Goal: Task Accomplishment & Management: Manage account settings

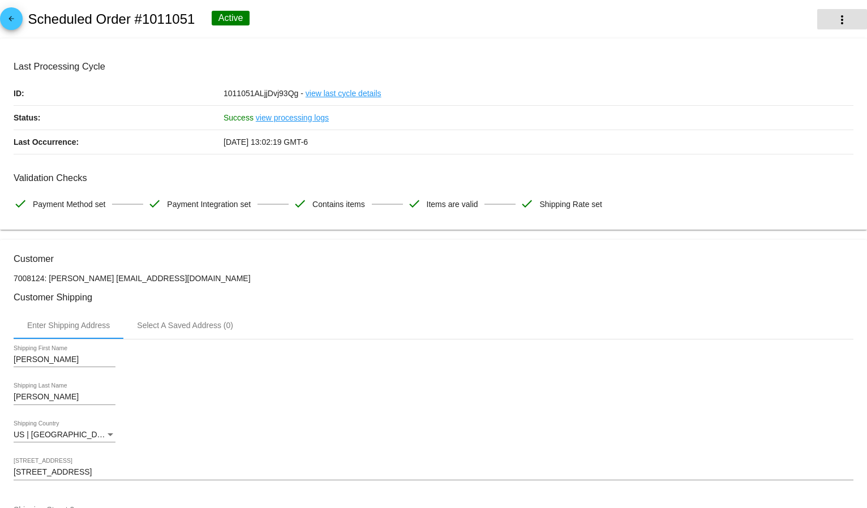
click at [840, 16] on button "more_vert" at bounding box center [843, 19] width 50 height 20
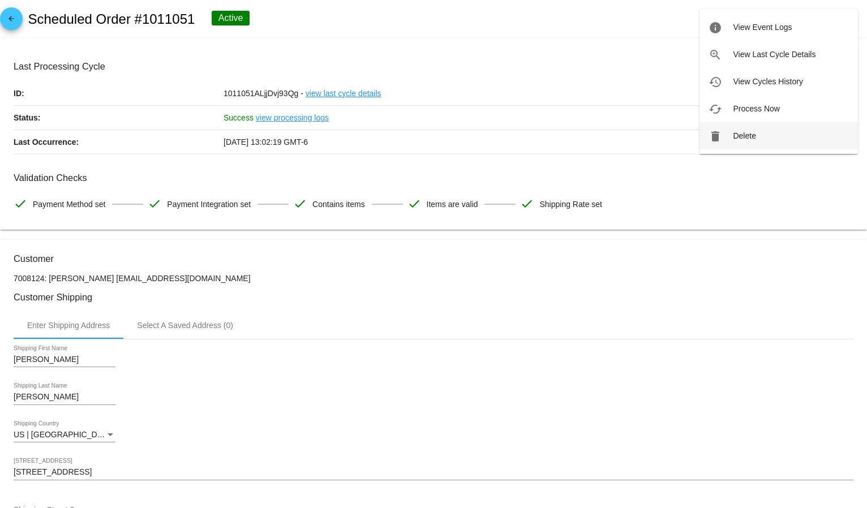
click at [750, 136] on span "Delete" at bounding box center [744, 135] width 23 height 9
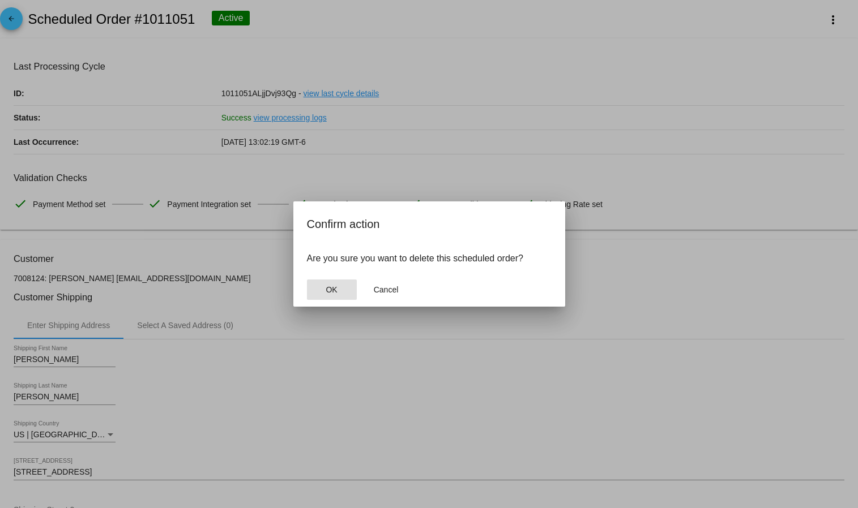
click at [315, 293] on button "OK" at bounding box center [332, 290] width 50 height 20
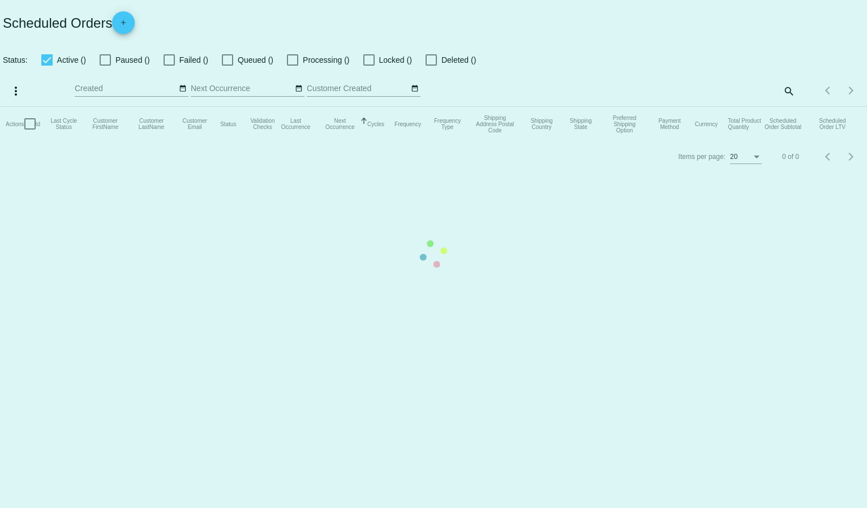
checkbox input "true"
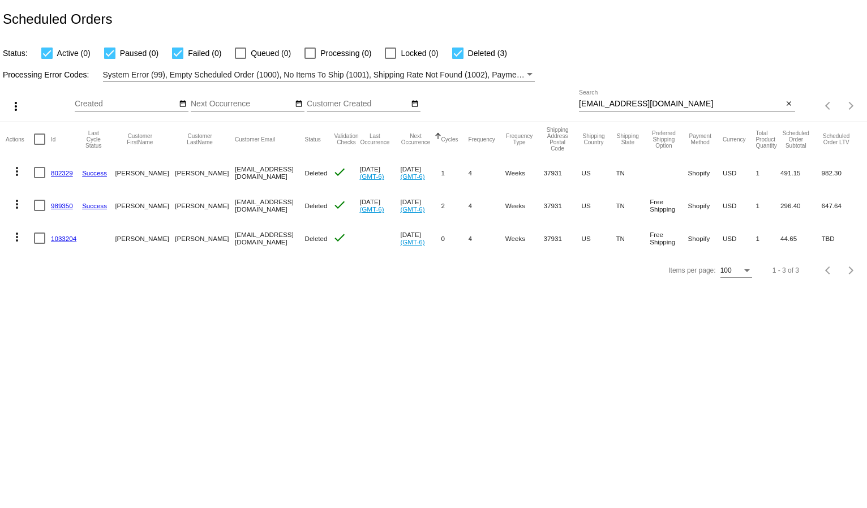
click at [600, 99] on div "suepdee@gmail.com Search" at bounding box center [681, 101] width 204 height 22
click at [600, 102] on input "suepdee@gmail.com" at bounding box center [681, 104] width 204 height 9
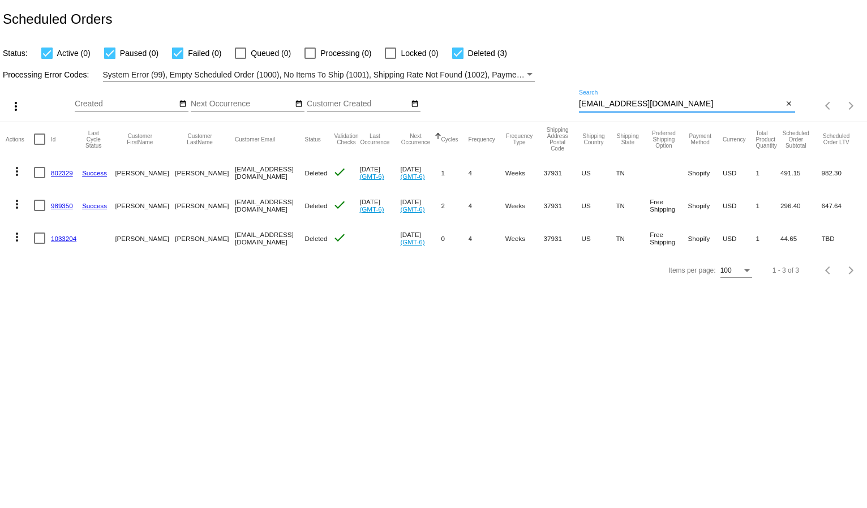
click at [600, 102] on input "suepdee@gmail.com" at bounding box center [681, 104] width 204 height 9
paste input "cje2006"
type input "[EMAIL_ADDRESS][DOMAIN_NAME]"
click at [619, 63] on div "Processing Error Codes: System Error (99), Empty Scheduled Order (1000), No Ite…" at bounding box center [433, 71] width 867 height 22
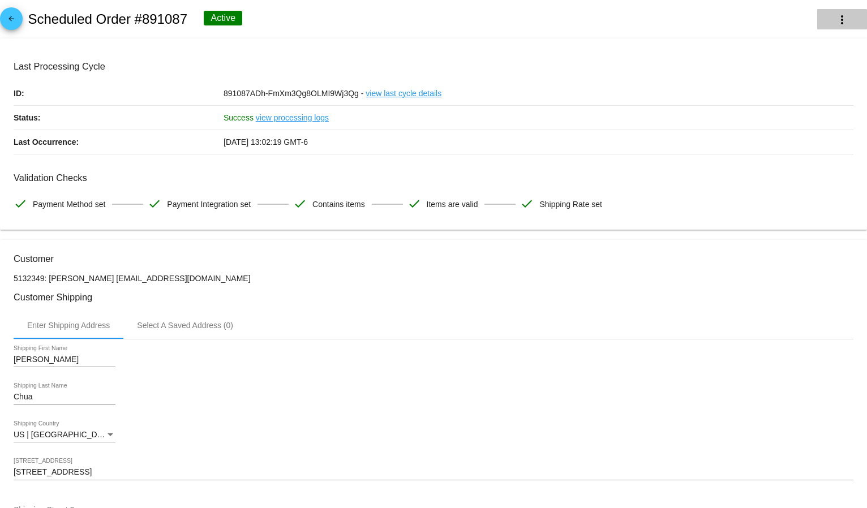
click at [825, 20] on button "more_vert" at bounding box center [843, 19] width 50 height 20
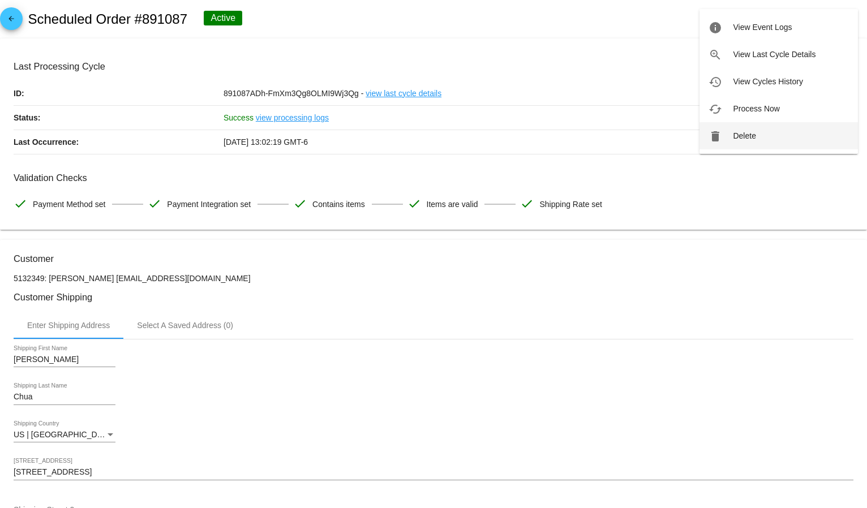
click at [767, 130] on button "delete Delete" at bounding box center [779, 135] width 159 height 27
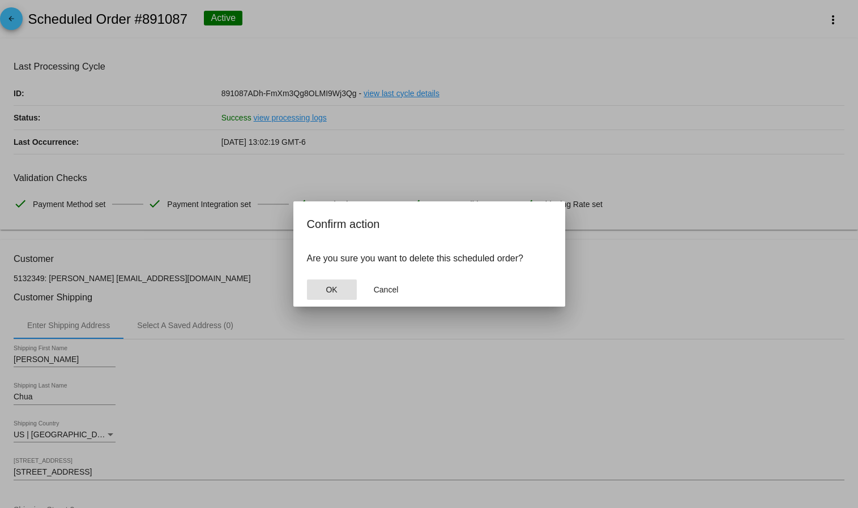
click at [329, 291] on span "OK" at bounding box center [331, 289] width 11 height 9
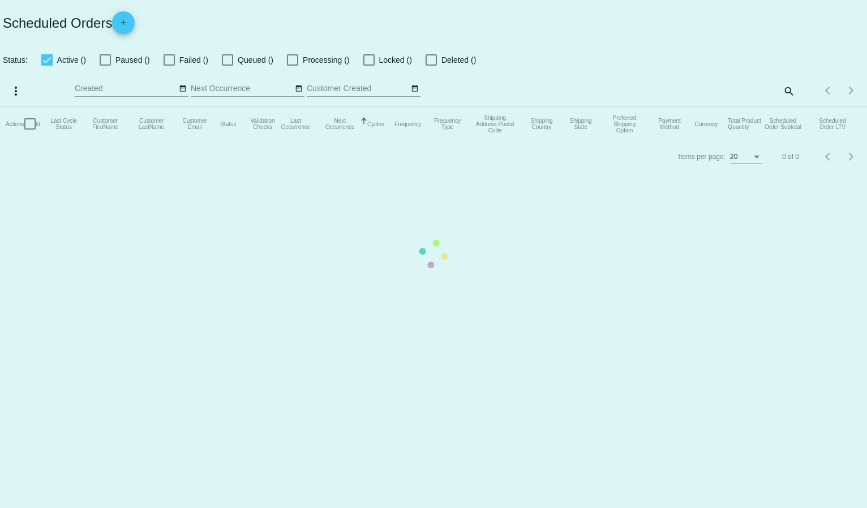
checkbox input "true"
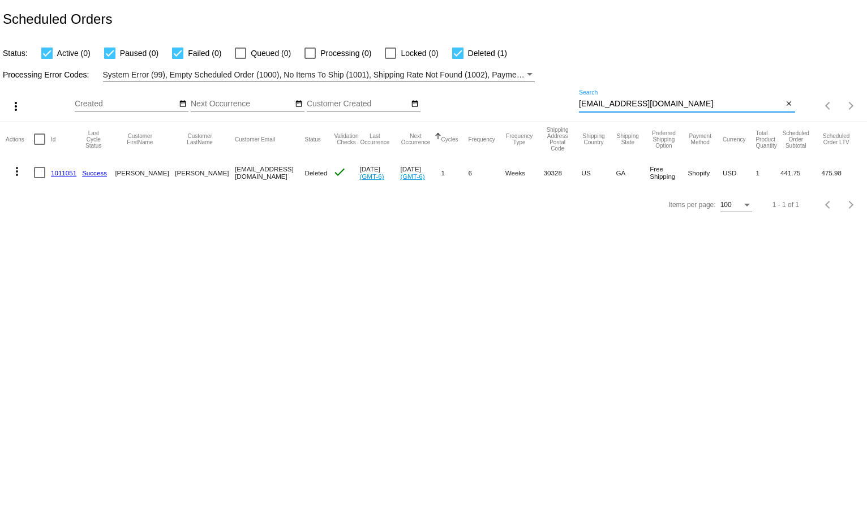
click at [598, 106] on input "[EMAIL_ADDRESS][DOMAIN_NAME]" at bounding box center [681, 104] width 204 height 9
paste input "[EMAIL_ADDRESS]"
type input "[EMAIL_ADDRESS][DOMAIN_NAME]"
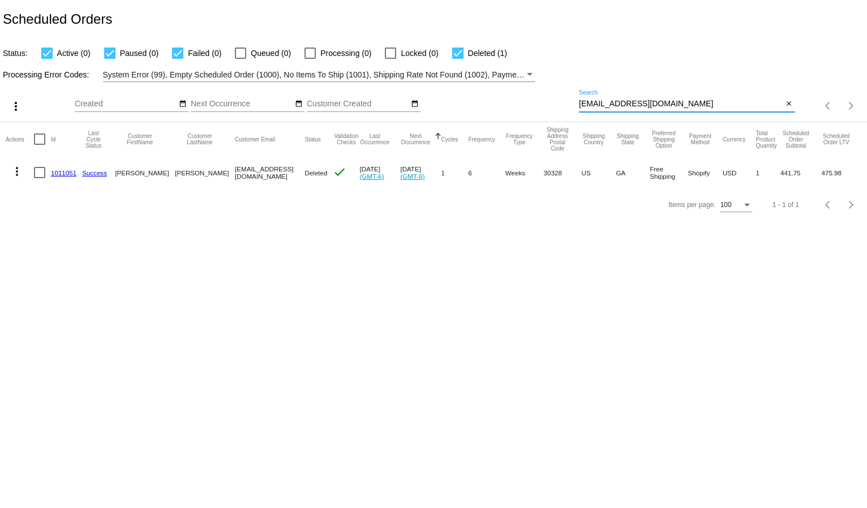
click at [613, 45] on div "Status: Active (0) Paused (0) Failed (0) Queued (0) Processing (0) Locked (0) D…" at bounding box center [433, 50] width 867 height 22
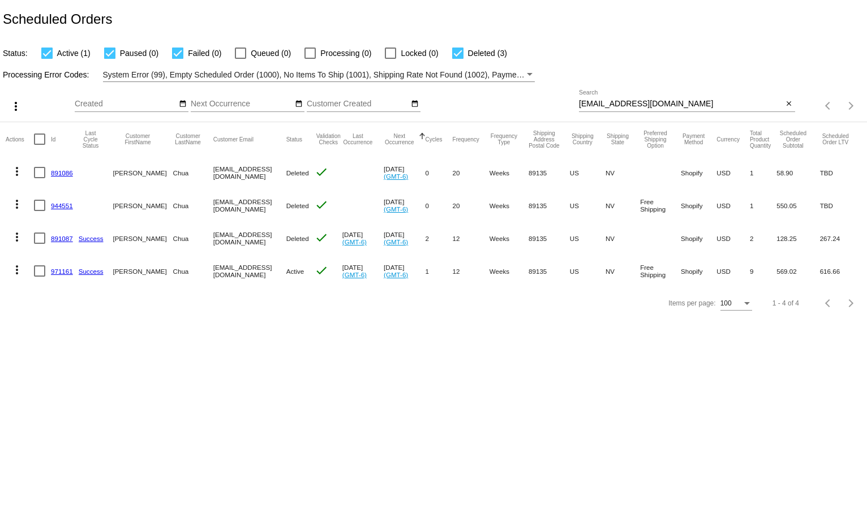
click at [19, 271] on mat-icon "more_vert" at bounding box center [17, 270] width 14 height 14
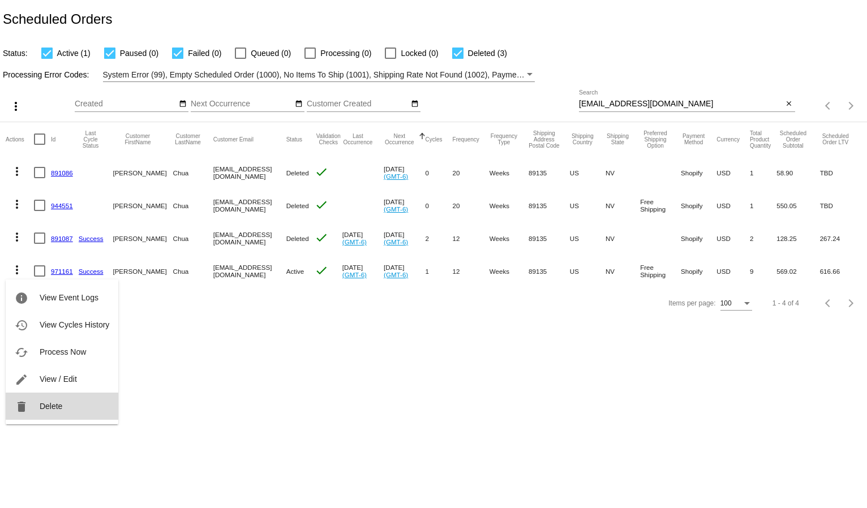
click at [40, 409] on span "Delete" at bounding box center [51, 406] width 23 height 9
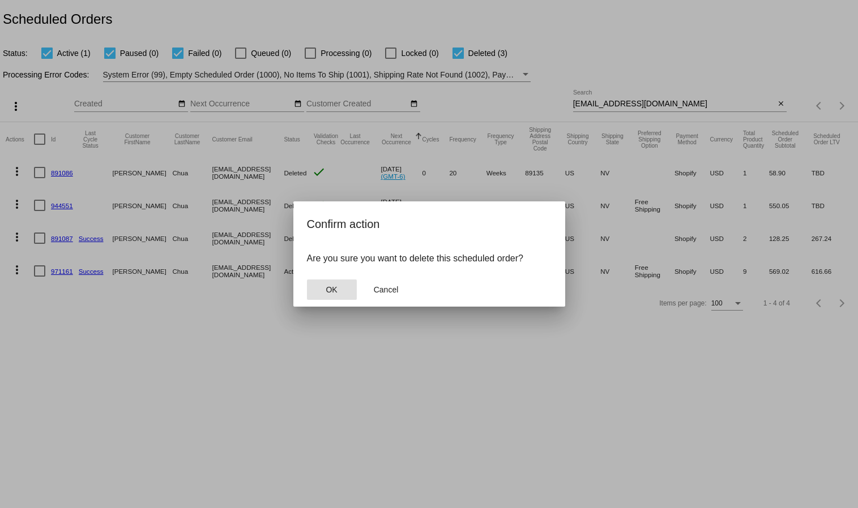
click at [332, 294] on span "OK" at bounding box center [331, 289] width 11 height 9
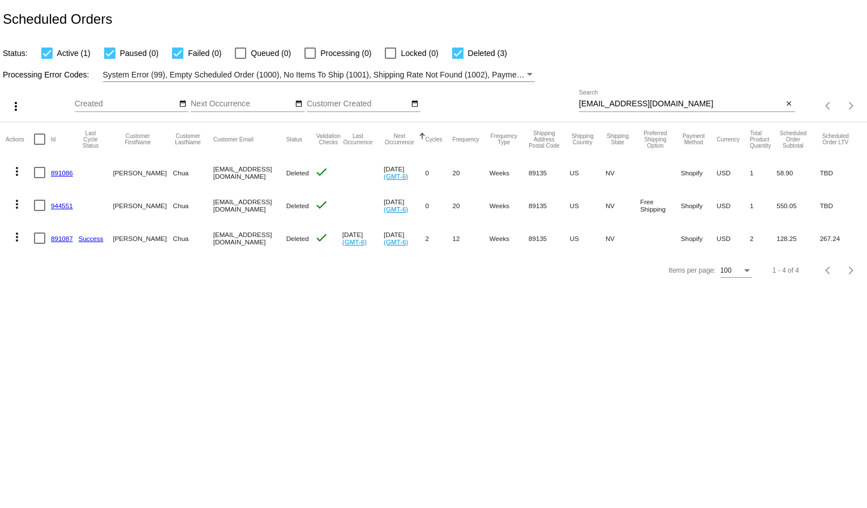
click at [93, 350] on body "Scheduled Orders Status: Active (1) Paused (0) Failed (0) Queued (0) Processing…" at bounding box center [433, 254] width 867 height 508
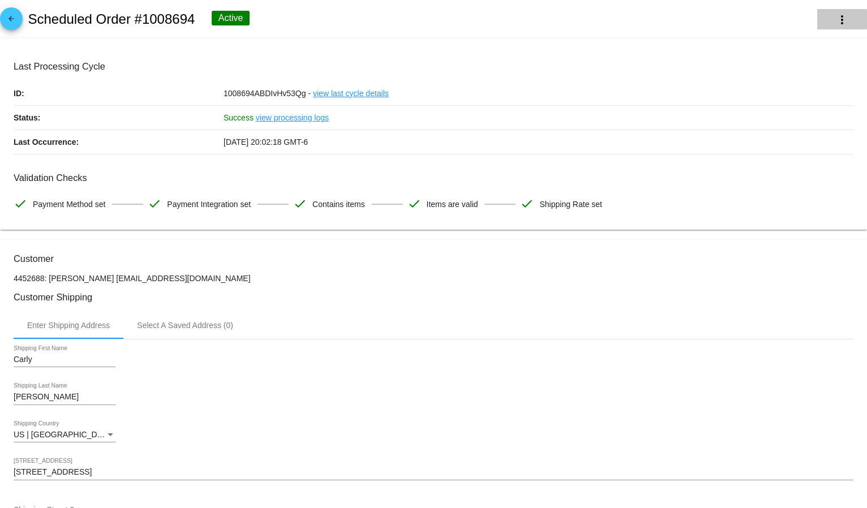
click at [836, 23] on mat-icon "more_vert" at bounding box center [843, 20] width 14 height 14
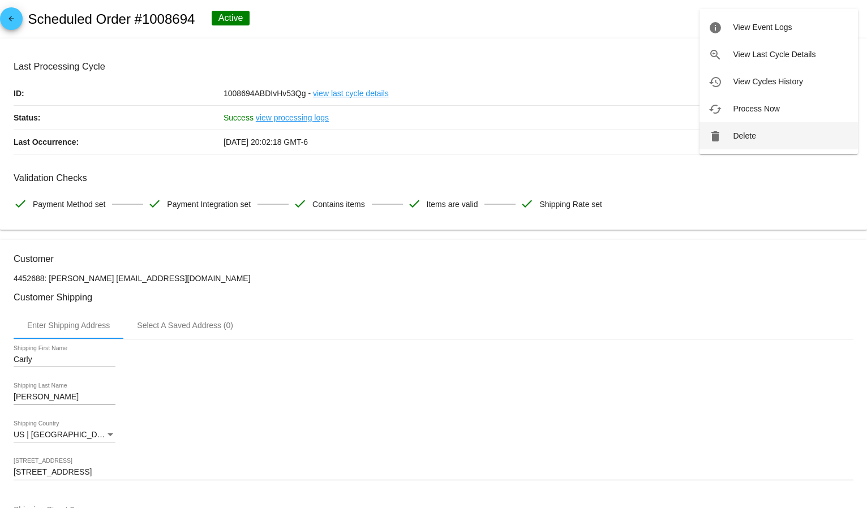
click at [750, 129] on button "delete Delete" at bounding box center [779, 135] width 159 height 27
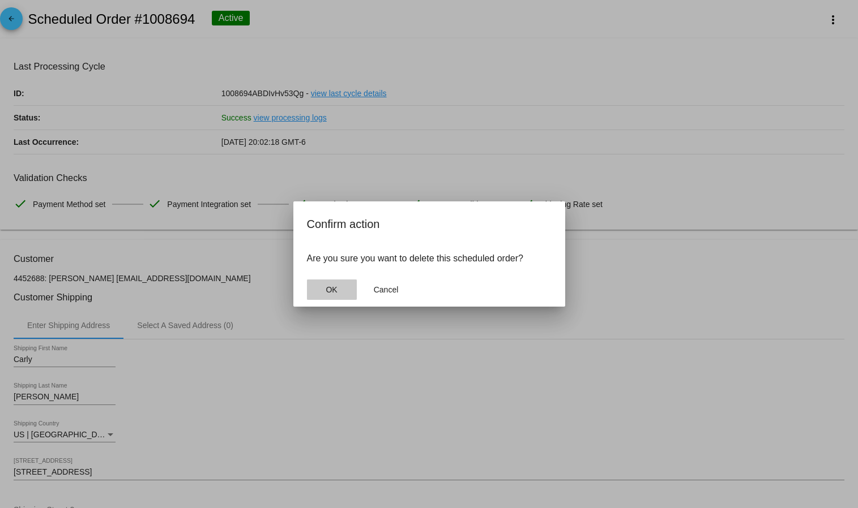
click at [307, 289] on button "OK" at bounding box center [332, 290] width 50 height 20
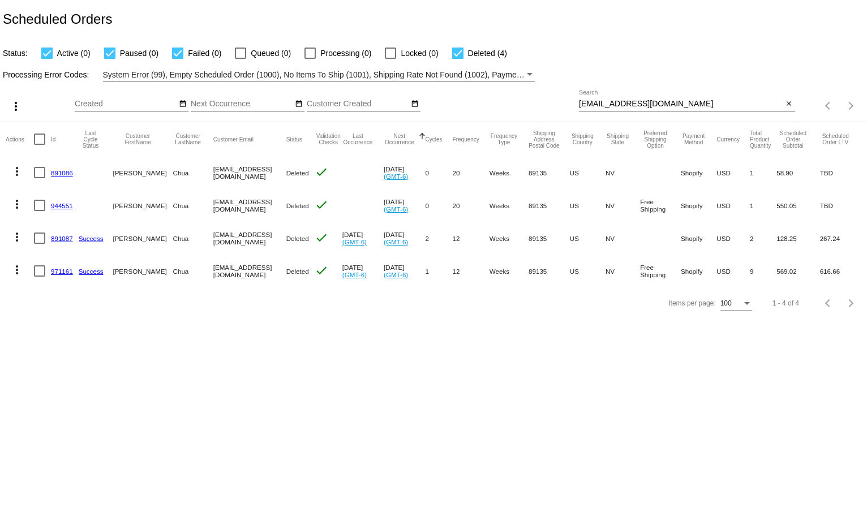
click at [597, 100] on input "[EMAIL_ADDRESS][DOMAIN_NAME]" at bounding box center [681, 104] width 204 height 9
paste input "dcmccartney19@gmail"
type input "dcmccartney19@gmail.com"
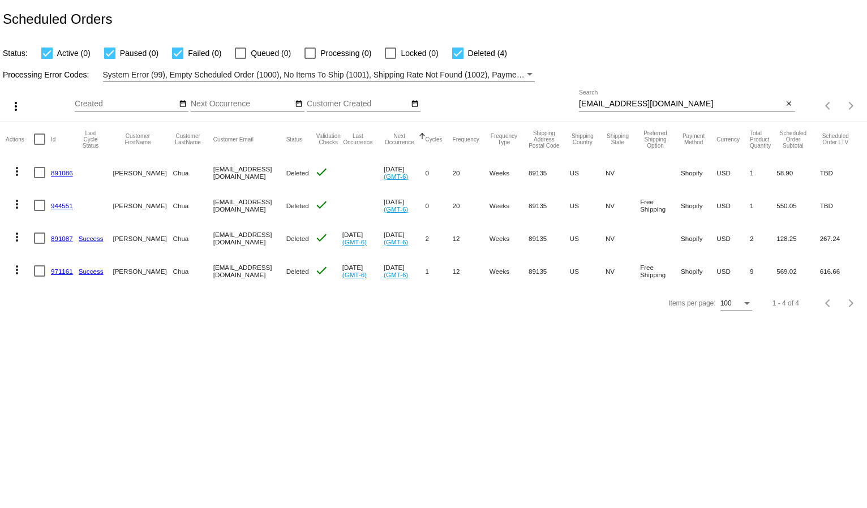
click at [665, 48] on div "Status: Active (0) Paused (0) Failed (0) Queued (0) Processing (0) Locked (0) D…" at bounding box center [433, 50] width 867 height 22
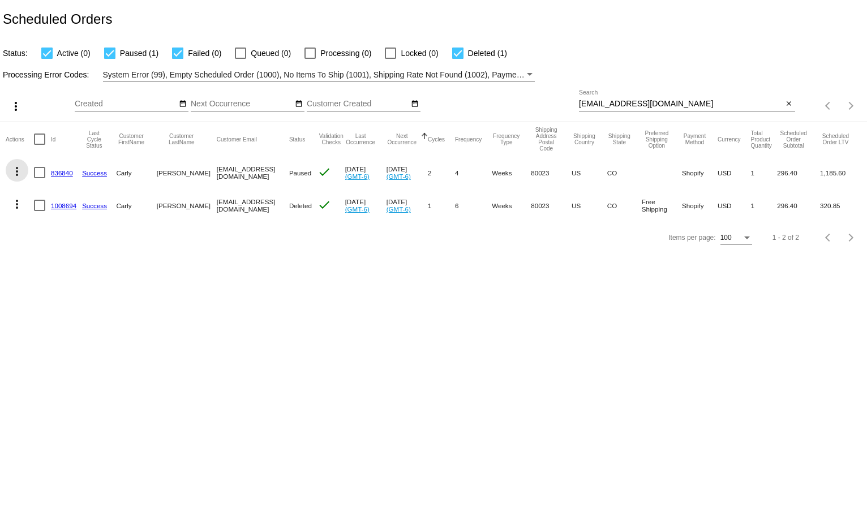
click at [11, 165] on mat-icon "more_vert" at bounding box center [17, 172] width 14 height 14
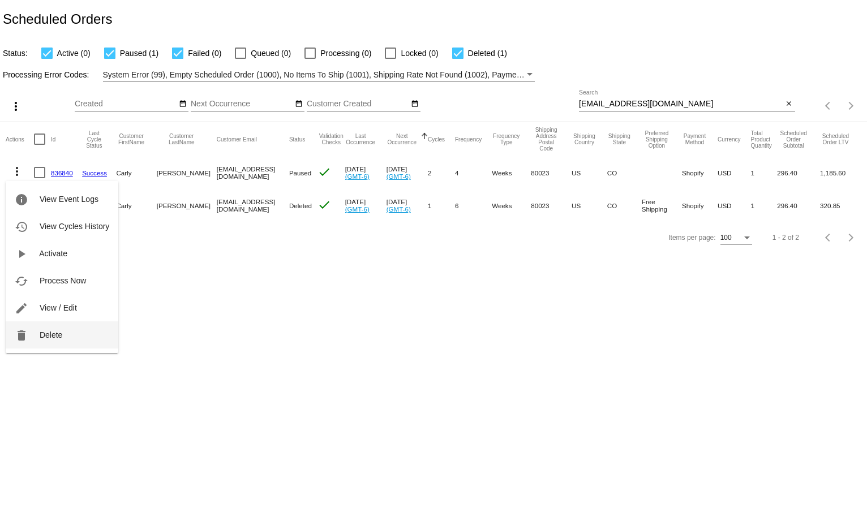
click at [40, 331] on span "Delete" at bounding box center [51, 335] width 23 height 9
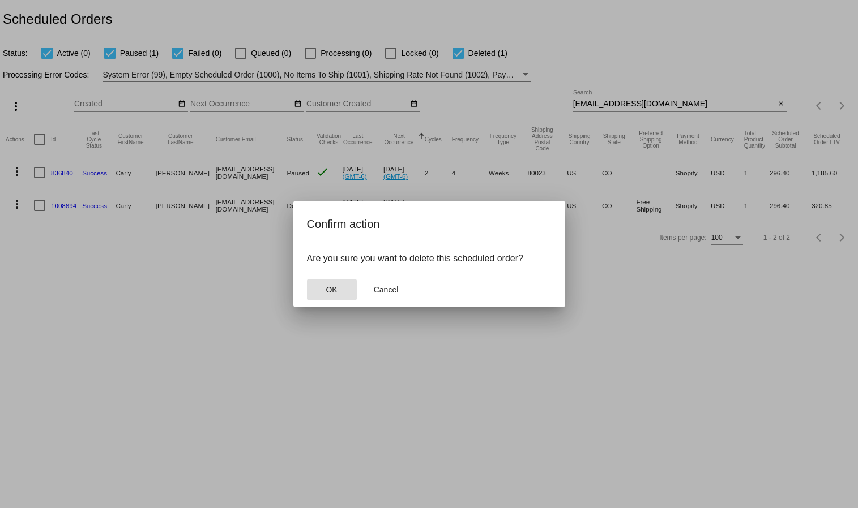
click at [330, 289] on span "OK" at bounding box center [331, 289] width 11 height 9
